Goal: Check status: Check status

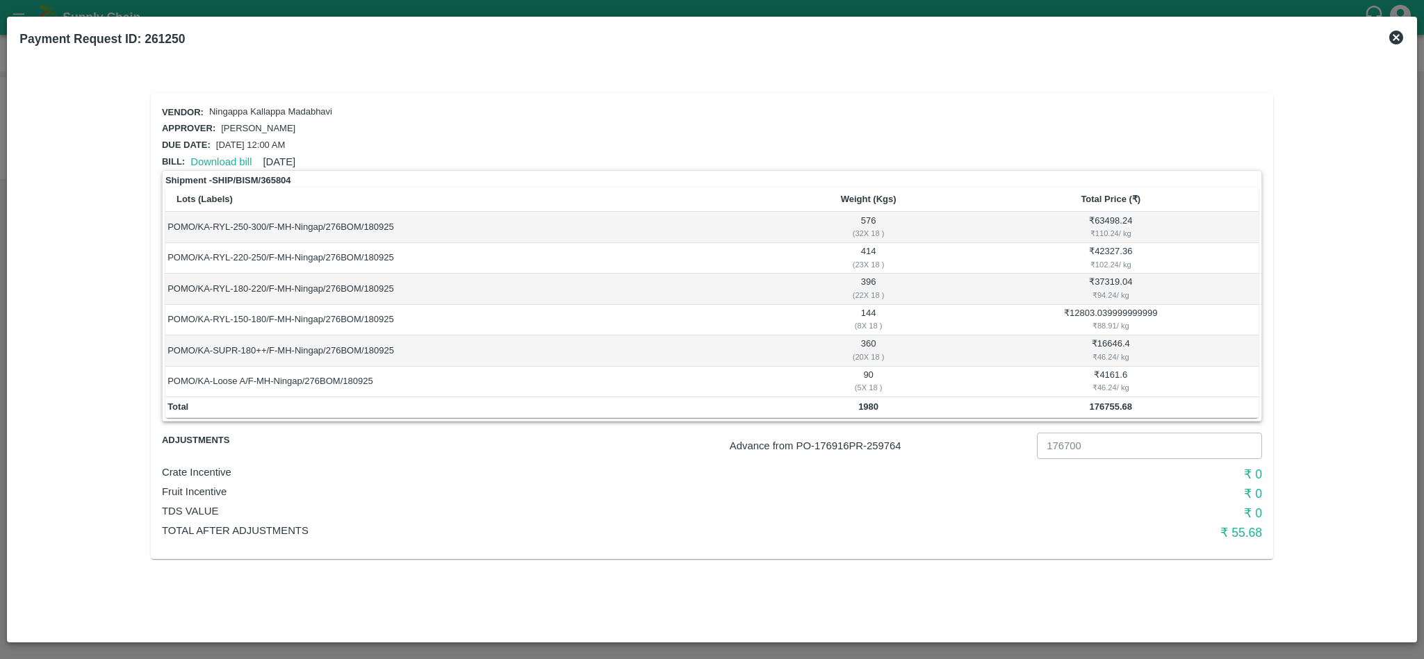
click at [890, 442] on p "Advance from PO- 176916 PR- 259764" at bounding box center [881, 445] width 302 height 15
copy p "259764"
click at [175, 44] on h2 "Payment Request ID: 261250" at bounding box center [102, 39] width 176 height 31
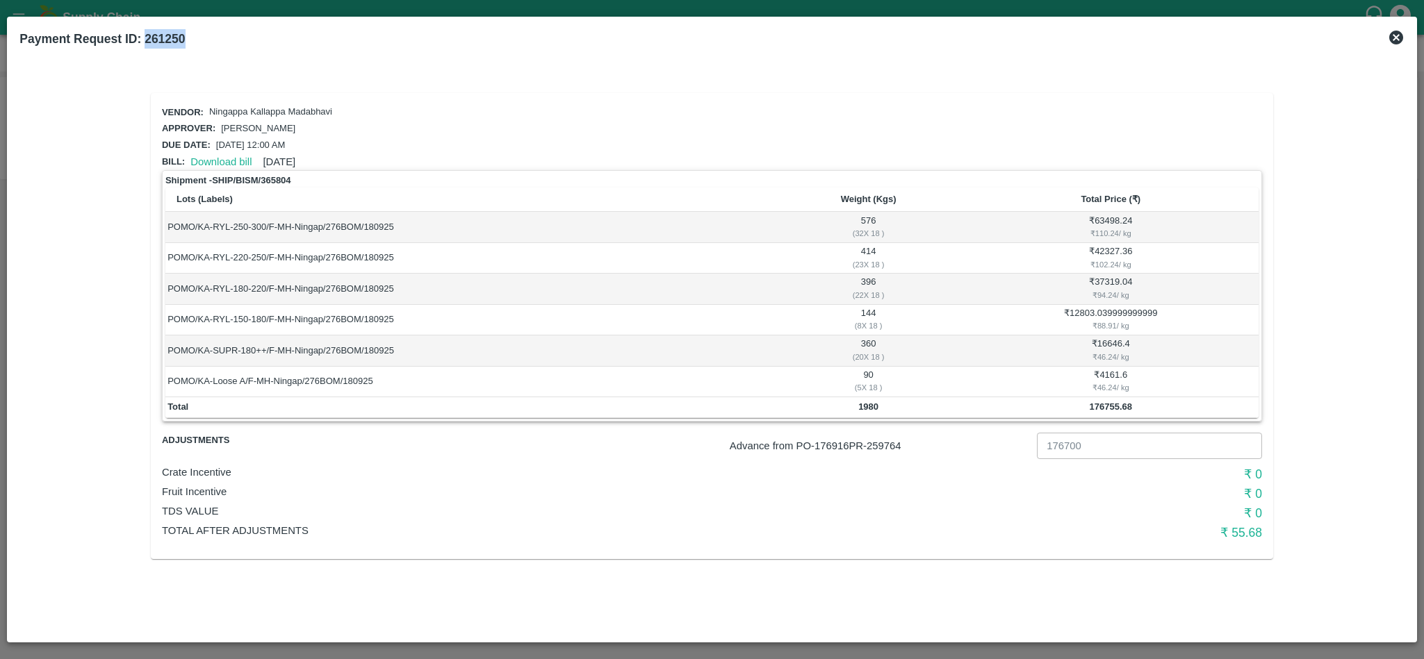
copy b "261250"
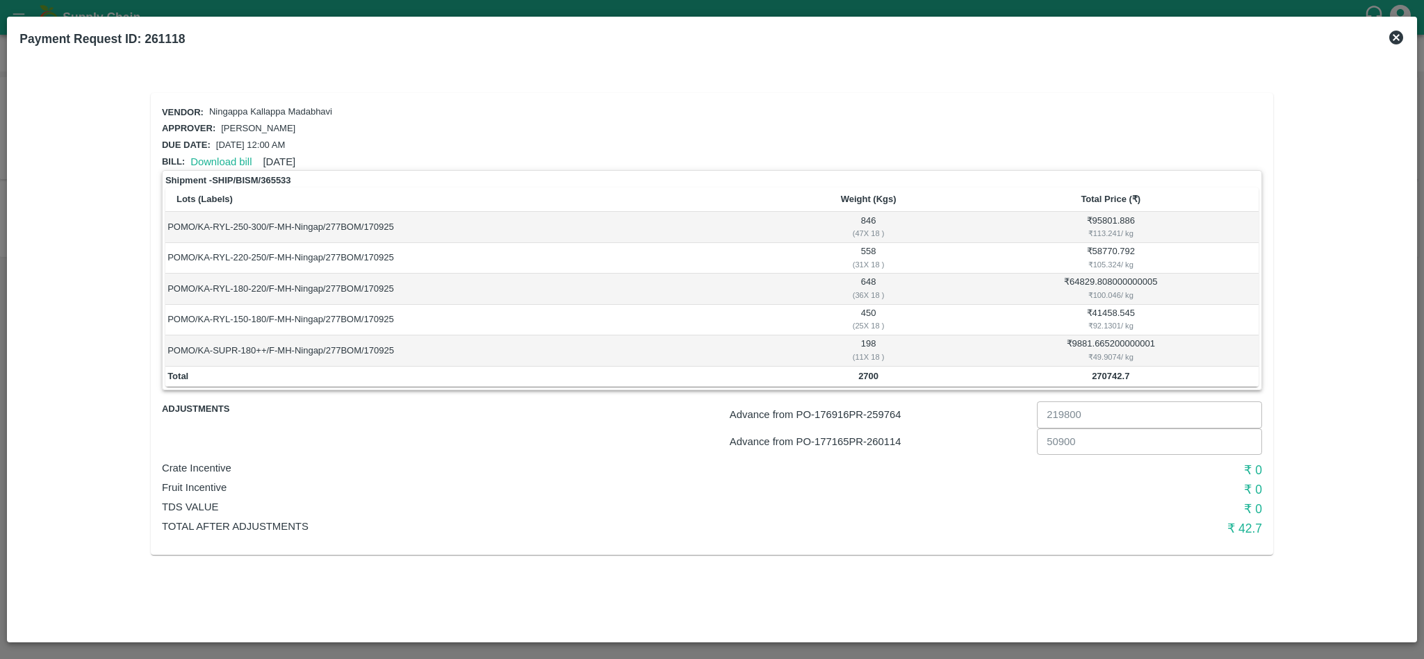
click at [891, 413] on p "Advance from PO- 176916 PR- 259764" at bounding box center [881, 414] width 302 height 15
copy p "259764"
click at [893, 438] on p "Advance from PO- 177165 PR- 260114" at bounding box center [881, 441] width 302 height 15
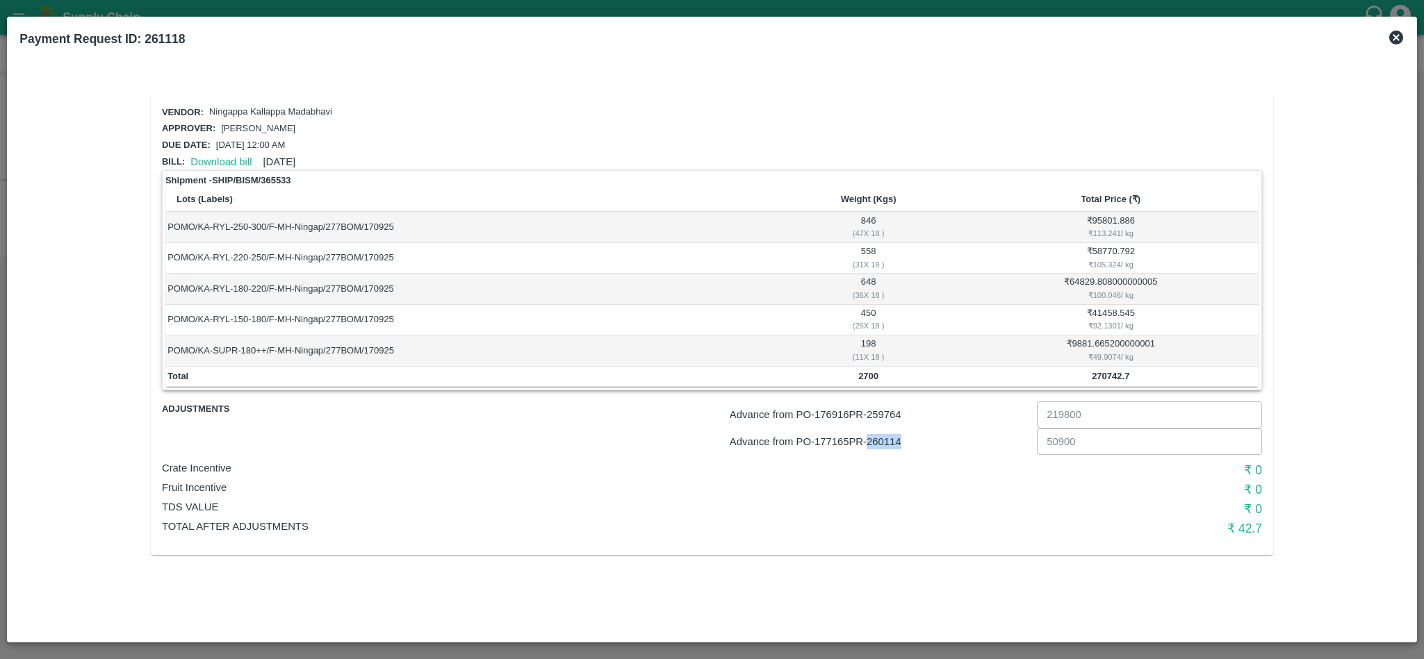
copy p "260114"
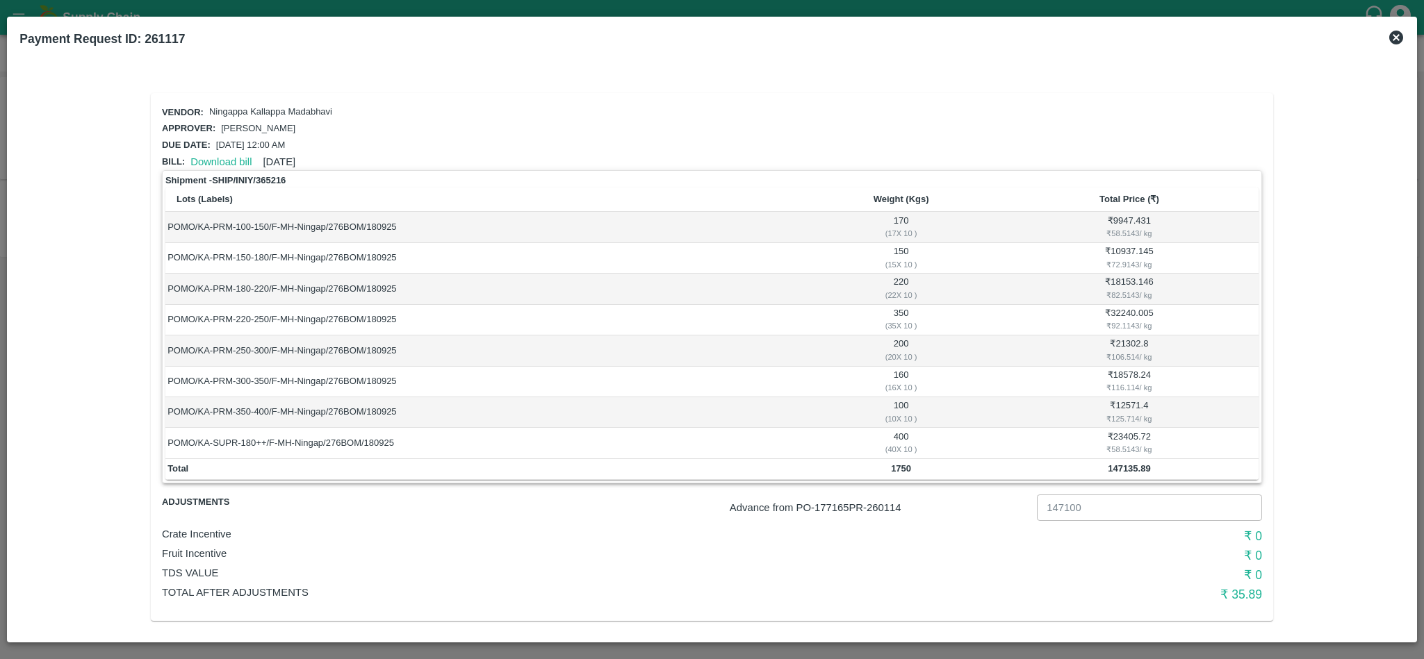
scroll to position [8, 0]
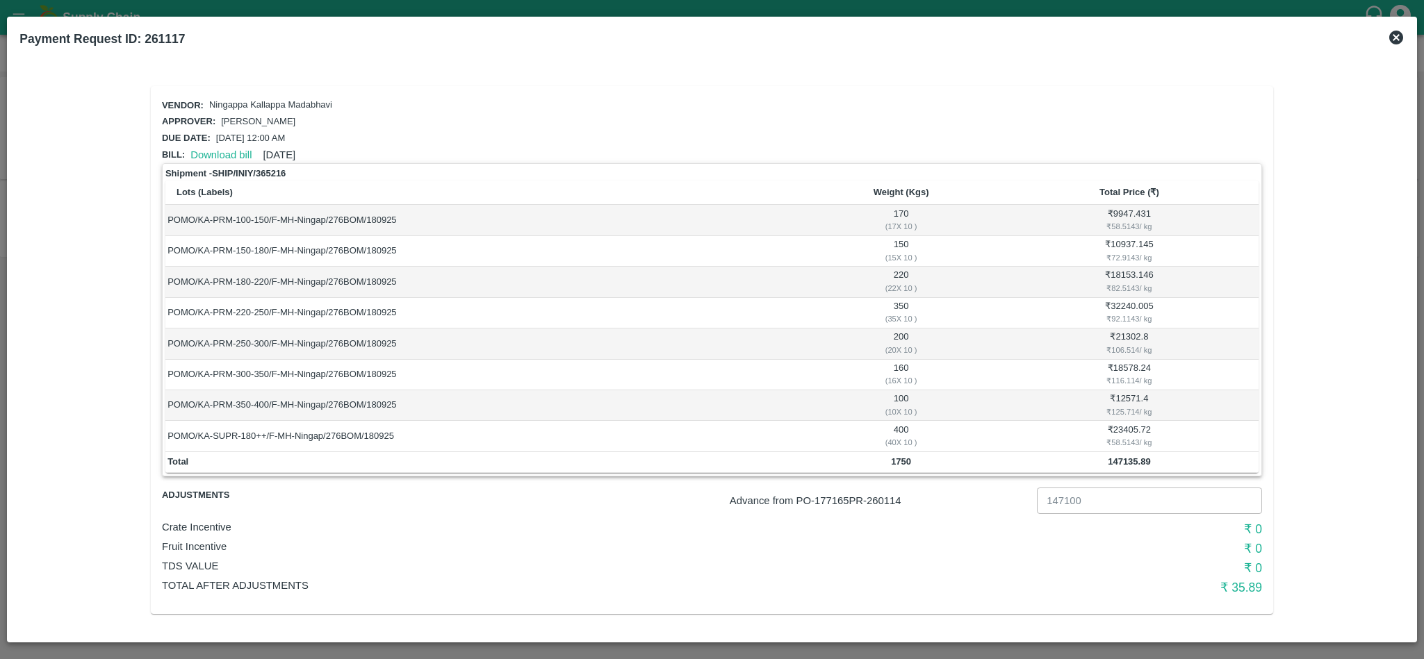
click at [889, 502] on p "Advance from PO- 177165 PR- 260114" at bounding box center [881, 500] width 302 height 15
copy p "260114"
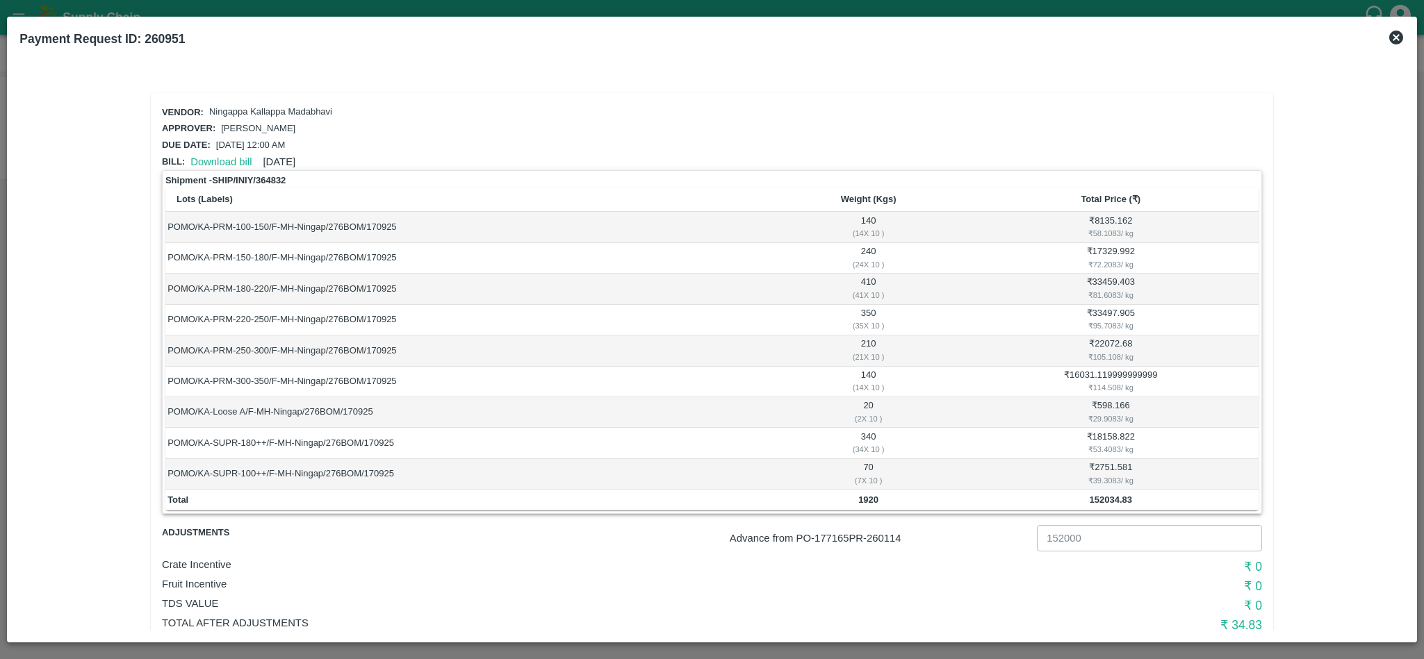
scroll to position [40, 0]
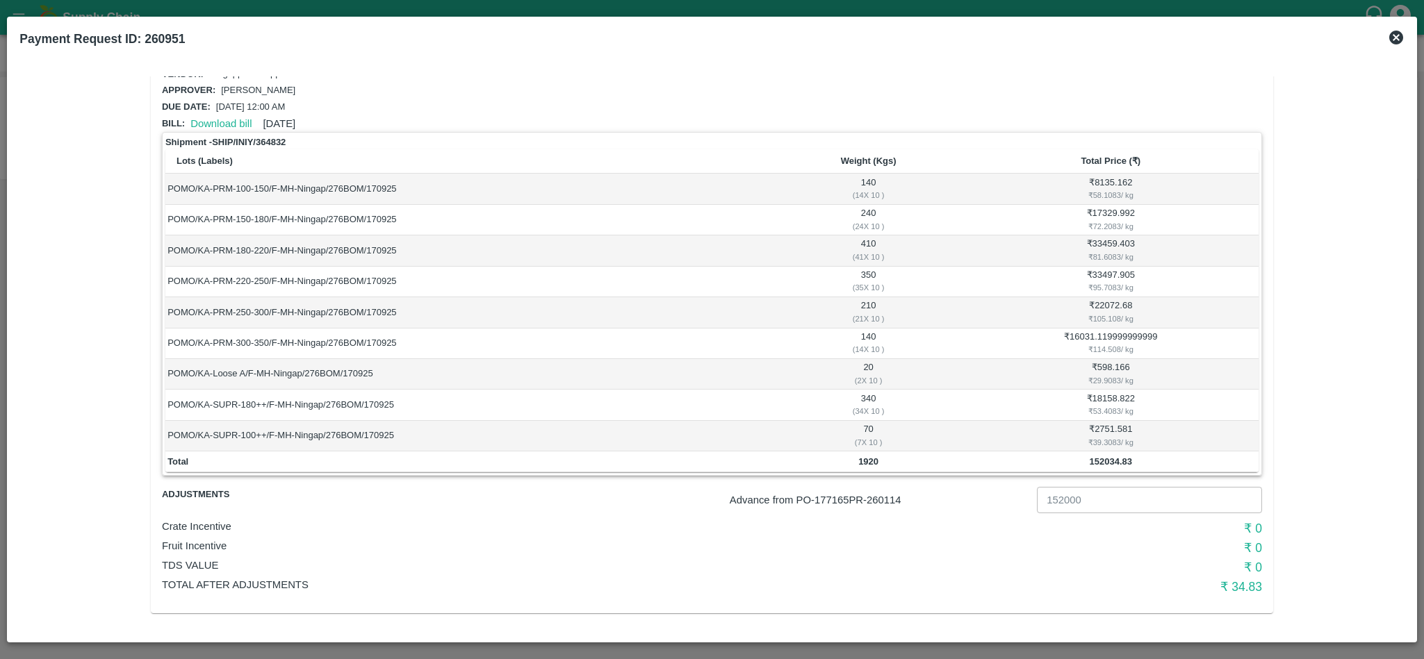
click at [884, 509] on div "Advance from PO- 177165 PR- 260114 152000 ​" at bounding box center [801, 498] width 922 height 32
copy p "260114"
